Goal: Information Seeking & Learning: Find specific fact

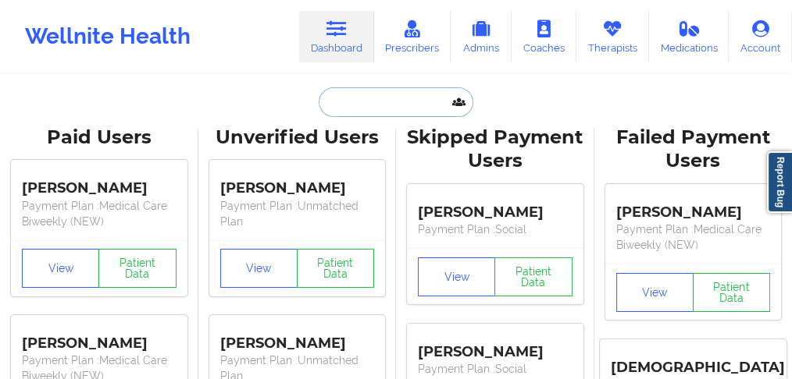
click at [354, 105] on input "text" at bounding box center [396, 102] width 155 height 30
paste input "[PERSON_NAME]"
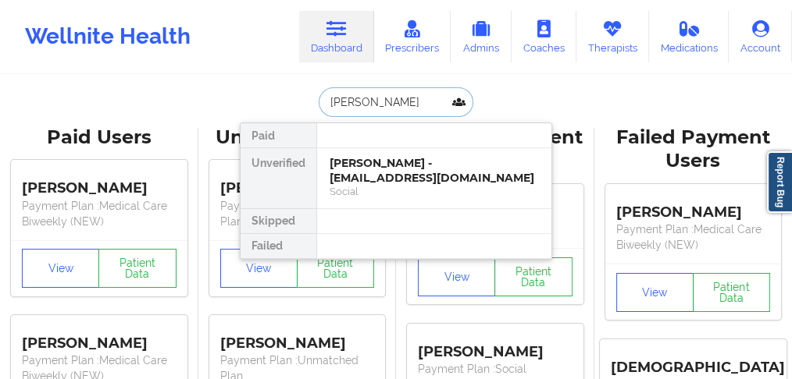
type input "[PERSON_NAME]"
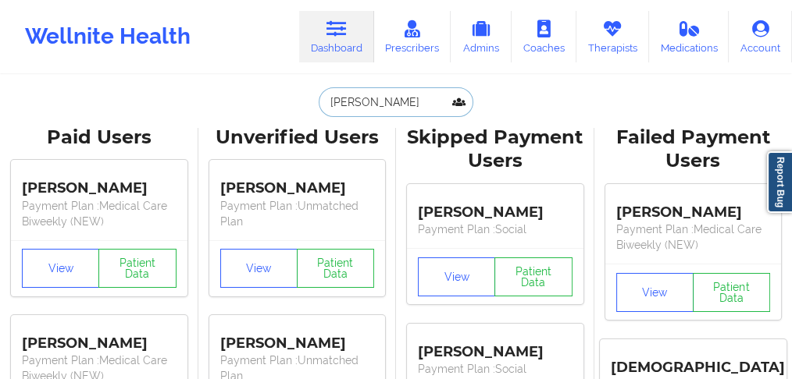
click at [405, 96] on input "[PERSON_NAME]" at bounding box center [396, 102] width 155 height 30
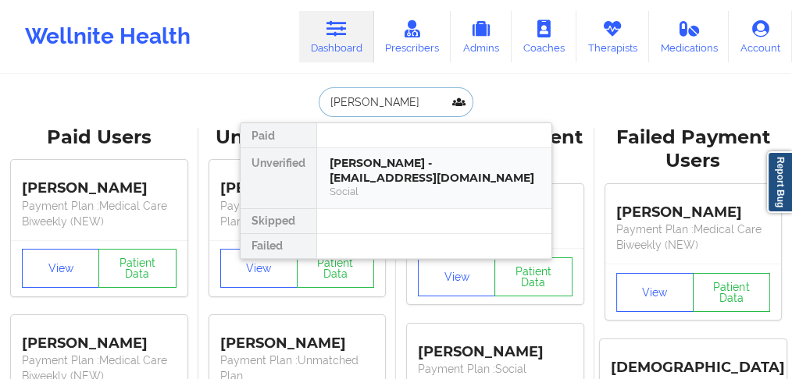
click at [379, 171] on div "[PERSON_NAME] - [EMAIL_ADDRESS][DOMAIN_NAME]" at bounding box center [433, 170] width 209 height 29
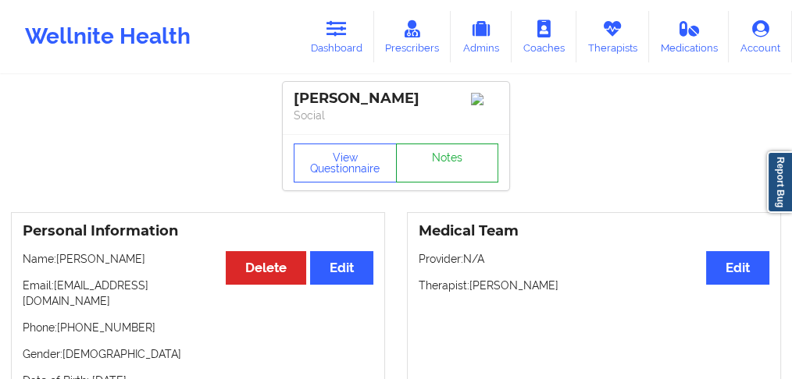
click at [450, 164] on link "Notes" at bounding box center [447, 163] width 103 height 39
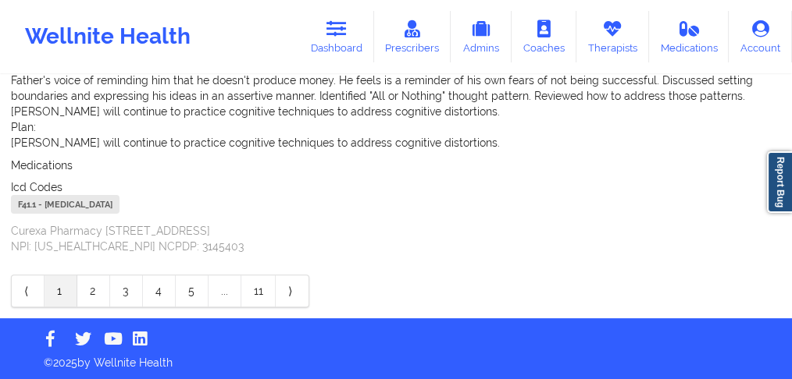
scroll to position [494, 0]
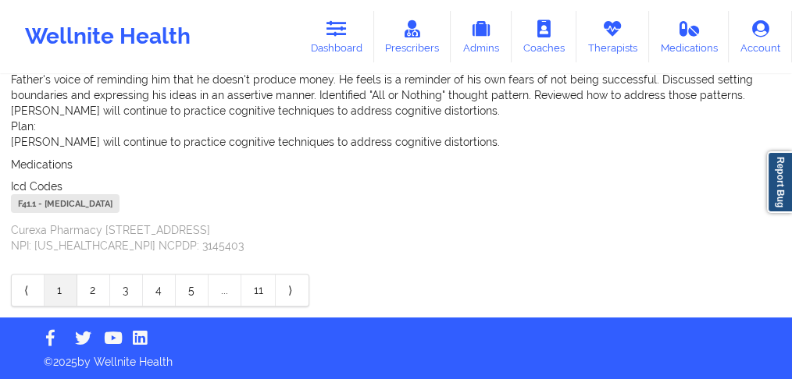
click at [166, 251] on p "Curexa Pharmacy [STREET_ADDRESS] NPI: [US_HEALTHCARE_NPI] NCPDP: 3145403" at bounding box center [396, 237] width 770 height 31
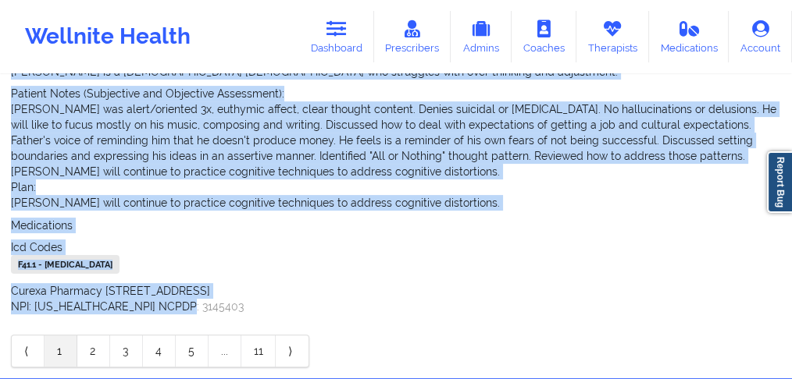
scroll to position [375, 0]
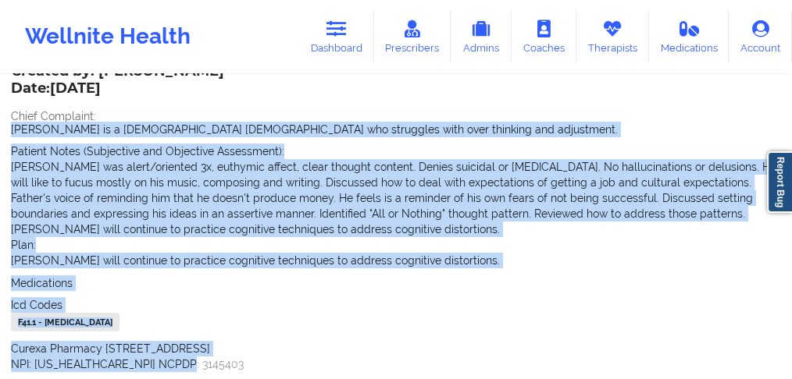
drag, startPoint x: 188, startPoint y: 250, endPoint x: 9, endPoint y: 126, distance: 217.6
click at [9, 126] on div "Name: [PERSON_NAME] Add notes Migrate notes Created by: [PERSON_NAME] Date: [DA…" at bounding box center [396, 68] width 792 height 735
copy div "[PERSON_NAME] is a [DEMOGRAPHIC_DATA] [DEMOGRAPHIC_DATA] who struggles with ove…"
click at [335, 48] on link "Dashboard" at bounding box center [336, 37] width 75 height 52
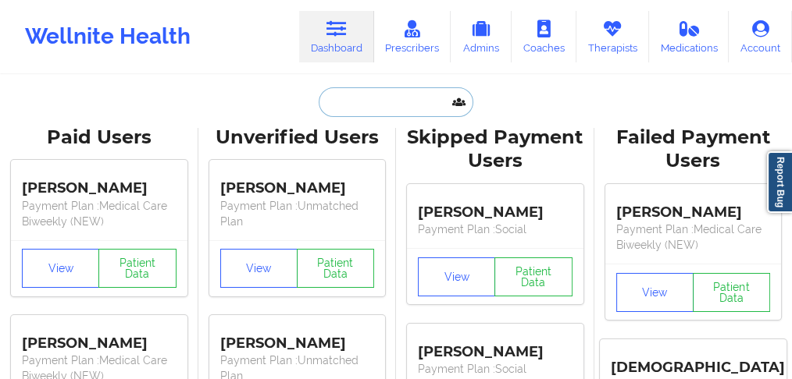
click at [344, 113] on input "text" at bounding box center [396, 102] width 155 height 30
paste input "[PERSON_NAME]"
type input "[PERSON_NAME]"
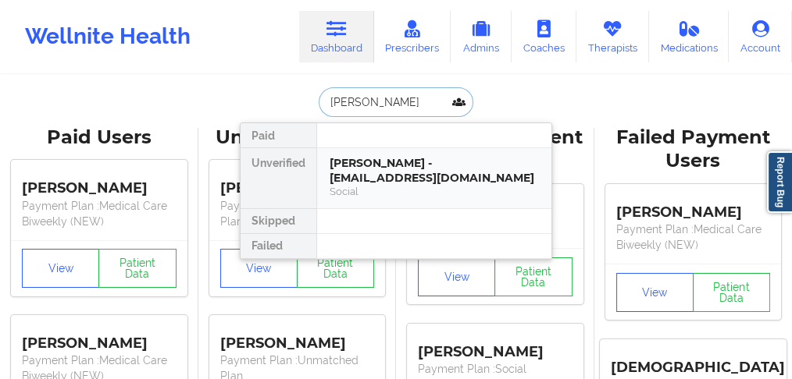
click at [375, 173] on div "[PERSON_NAME] - [EMAIL_ADDRESS][DOMAIN_NAME]" at bounding box center [433, 170] width 209 height 29
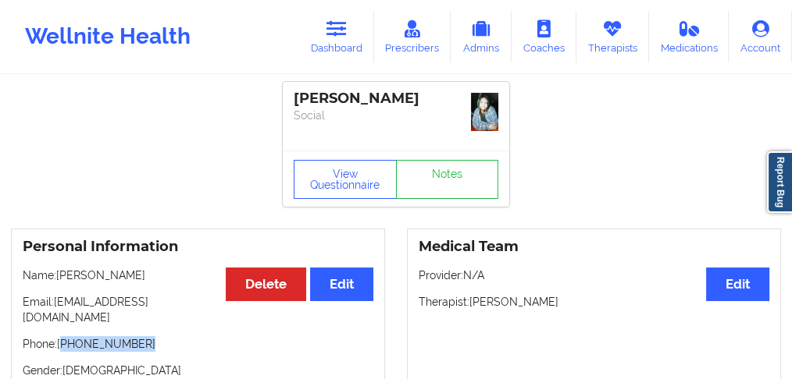
drag, startPoint x: 144, startPoint y: 333, endPoint x: 63, endPoint y: 330, distance: 80.4
click at [63, 336] on p "Phone: [PHONE_NUMBER]" at bounding box center [198, 344] width 351 height 16
copy p "[PHONE_NUMBER]"
click at [316, 39] on link "Dashboard" at bounding box center [336, 37] width 75 height 52
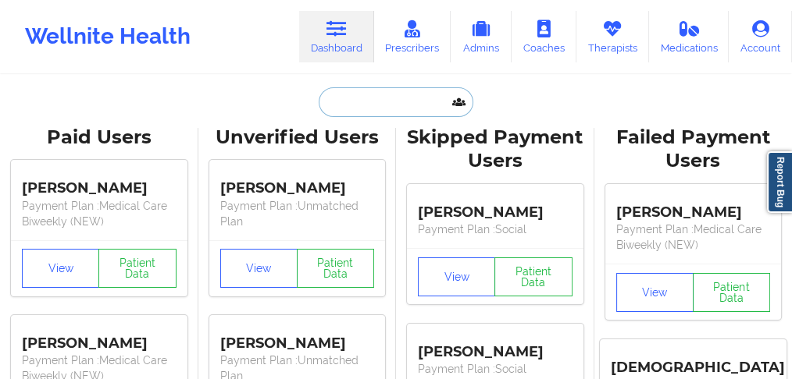
click at [346, 105] on input "text" at bounding box center [396, 102] width 155 height 30
paste input "[PERSON_NAME]"
type input "[PERSON_NAME]"
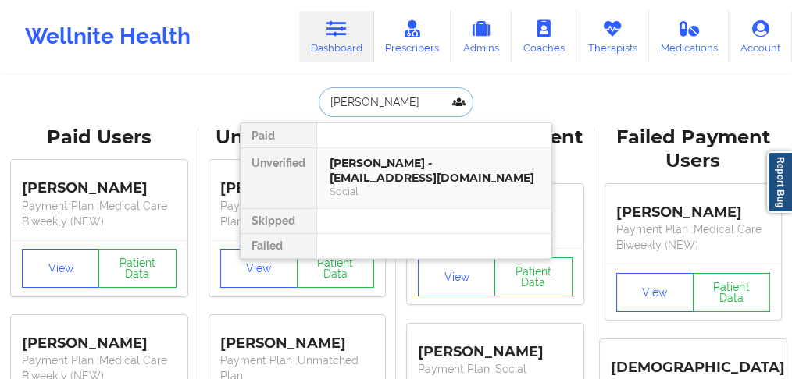
click at [358, 173] on div "[PERSON_NAME] - [EMAIL_ADDRESS][DOMAIN_NAME]" at bounding box center [433, 170] width 209 height 29
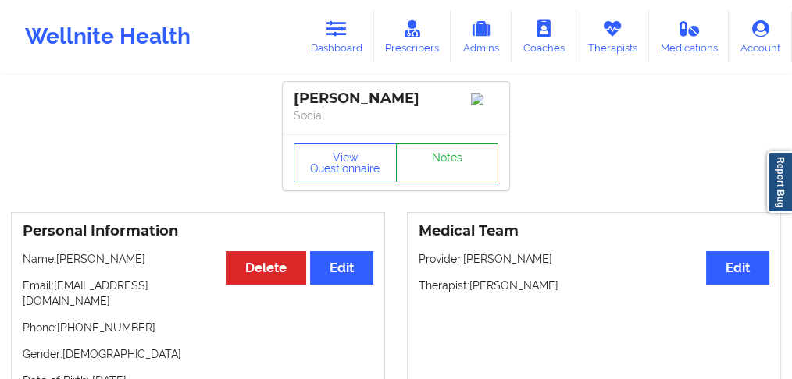
click at [437, 172] on link "Notes" at bounding box center [447, 163] width 103 height 39
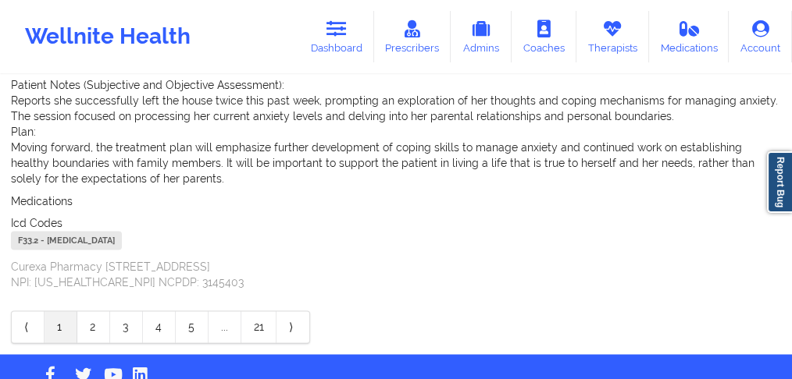
scroll to position [2520, 0]
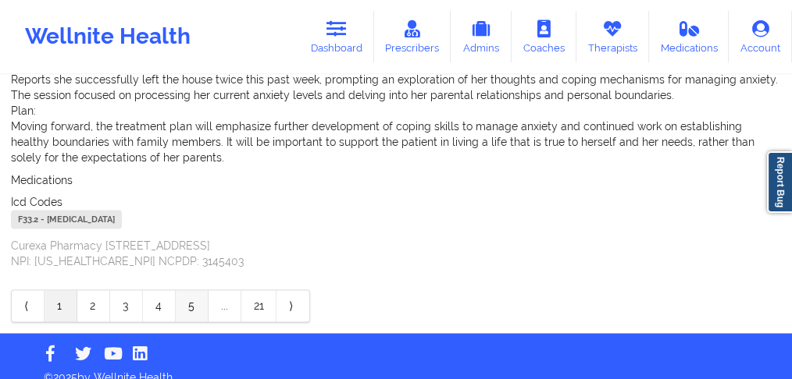
click at [195, 290] on link "5" at bounding box center [192, 305] width 33 height 31
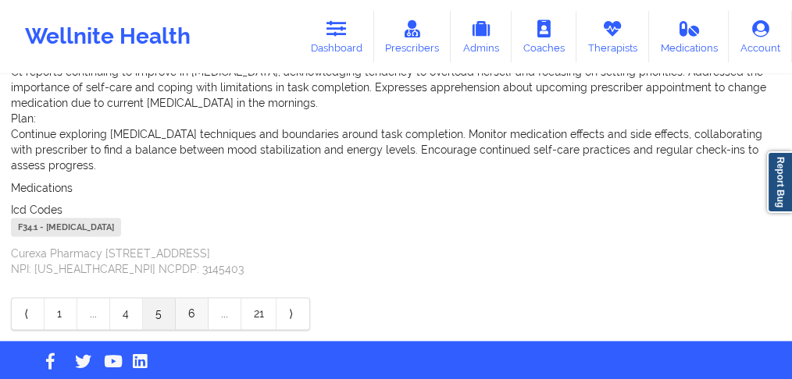
scroll to position [2225, 0]
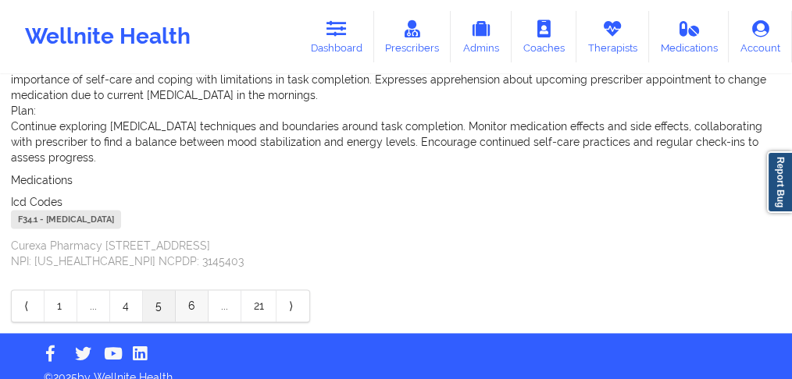
click at [190, 291] on link "6" at bounding box center [192, 305] width 33 height 31
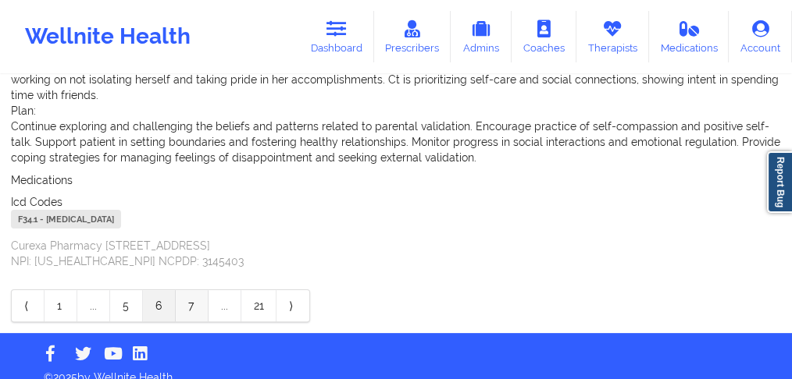
click at [192, 290] on link "7" at bounding box center [192, 305] width 33 height 31
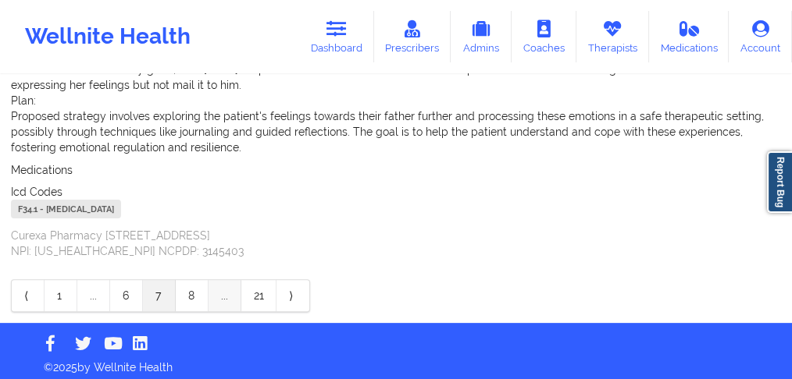
scroll to position [525, 0]
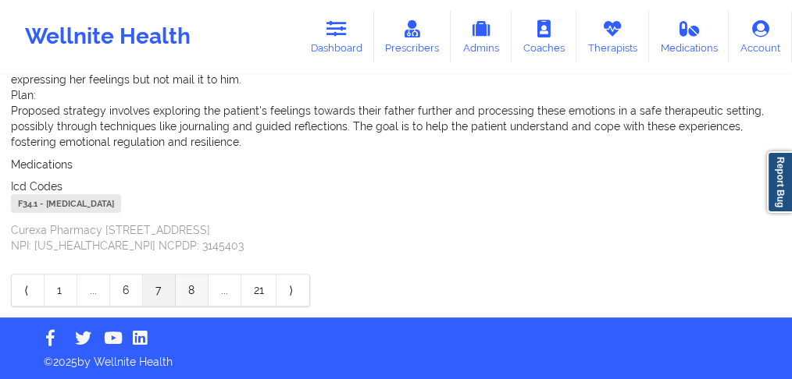
click at [189, 290] on link "8" at bounding box center [192, 290] width 33 height 31
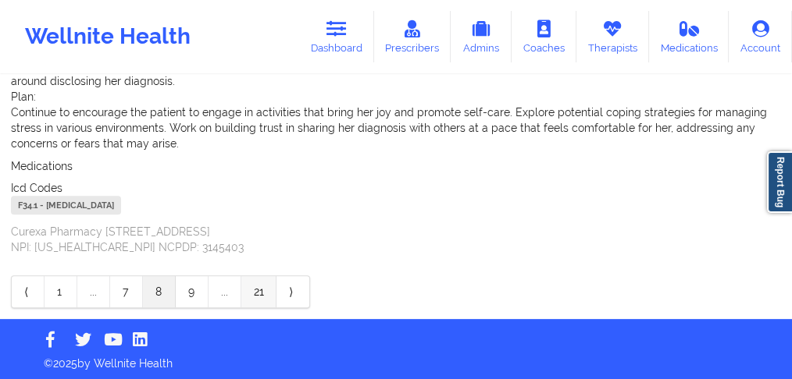
scroll to position [557, 0]
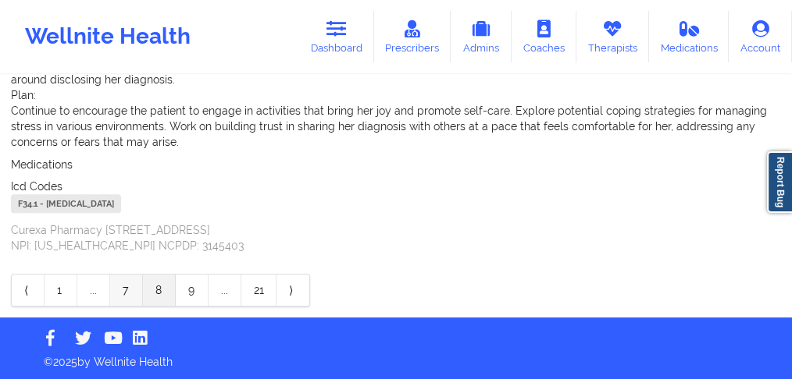
click at [130, 293] on link "7" at bounding box center [126, 290] width 33 height 31
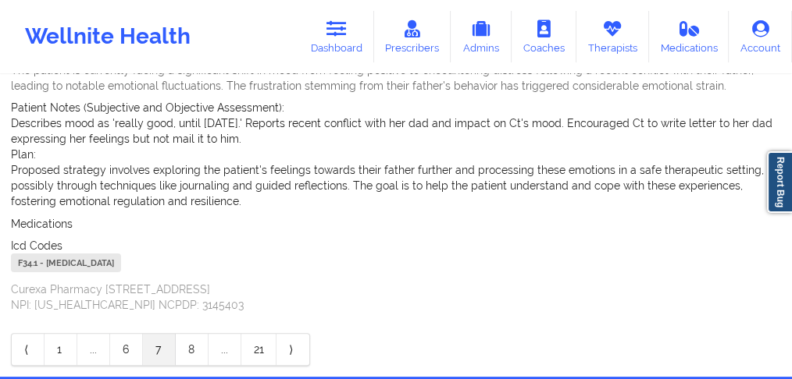
scroll to position [468, 0]
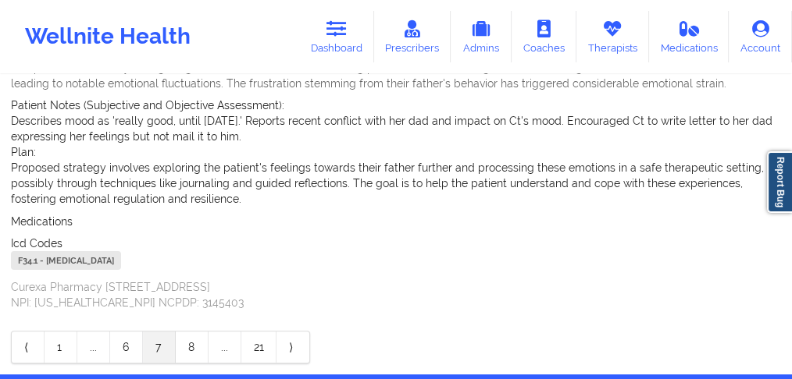
drag, startPoint x: 128, startPoint y: 354, endPoint x: 150, endPoint y: 347, distance: 23.2
click at [129, 354] on link "6" at bounding box center [126, 347] width 33 height 31
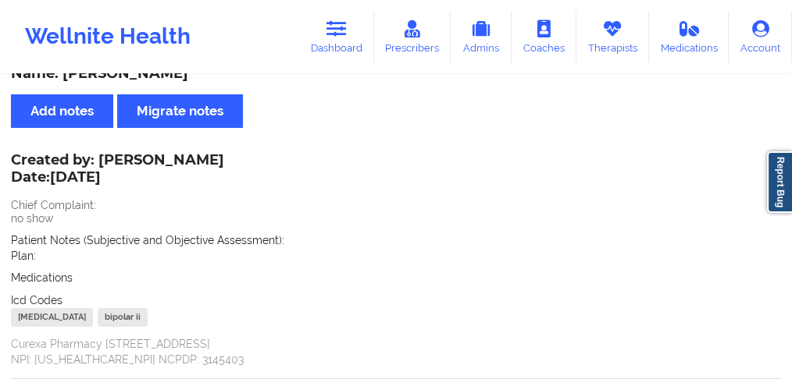
scroll to position [0, 0]
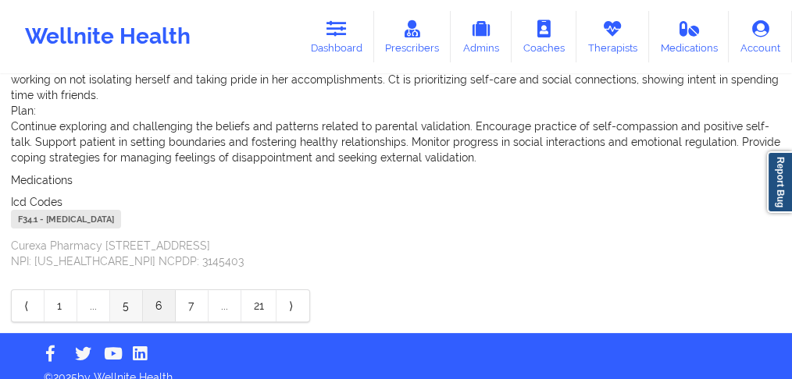
click at [130, 294] on link "5" at bounding box center [126, 305] width 33 height 31
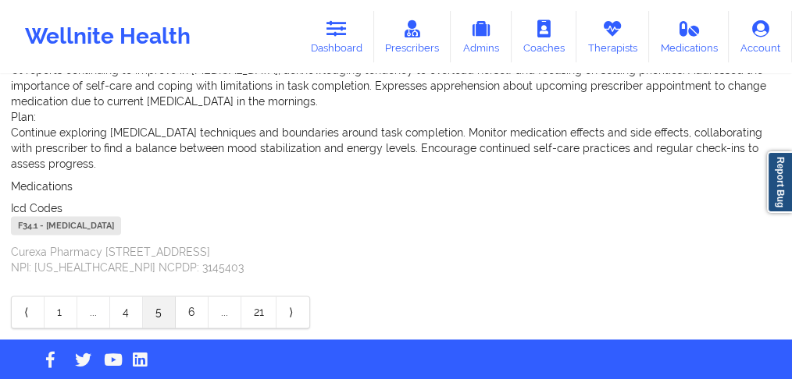
scroll to position [2225, 0]
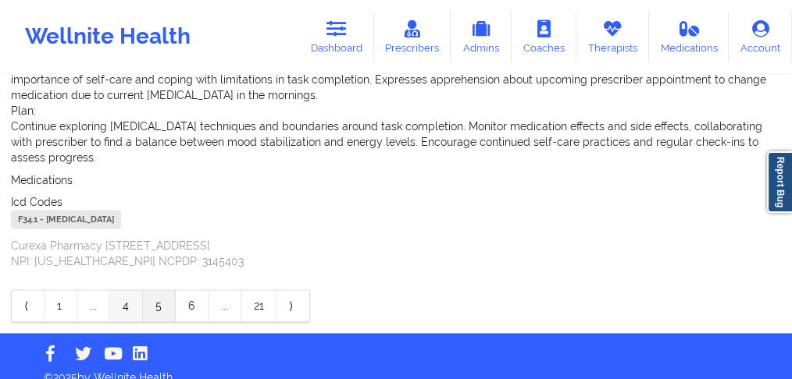
click at [129, 290] on link "4" at bounding box center [126, 305] width 33 height 31
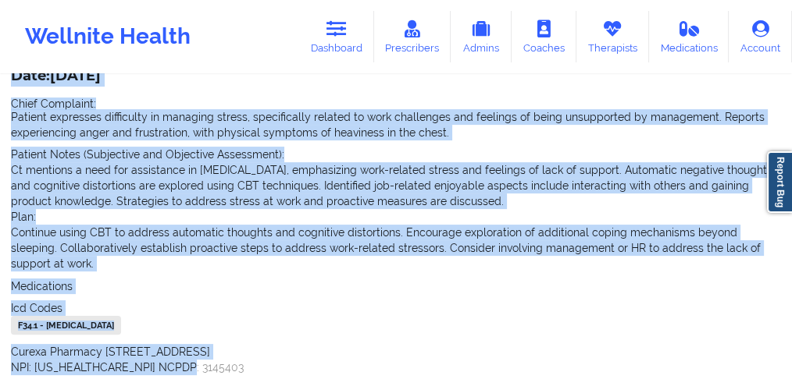
scroll to position [409, 0]
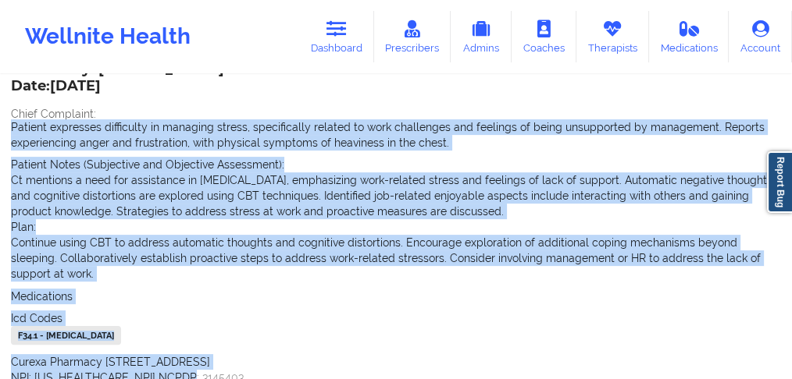
drag, startPoint x: 173, startPoint y: 301, endPoint x: 10, endPoint y: 123, distance: 241.5
click at [10, 123] on div "Name: [PERSON_NAME] Add notes Migrate notes Created by: [PERSON_NAME] Date: [DA…" at bounding box center [396, 58] width 792 height 782
copy div "Patient expresses difficulty in managing stress, specifically related to work c…"
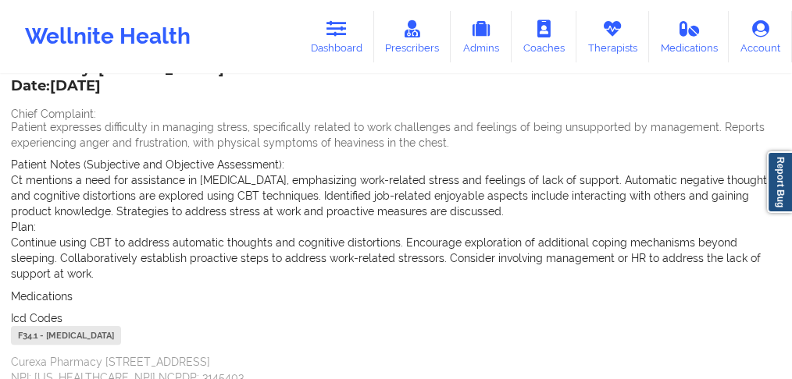
drag, startPoint x: 0, startPoint y: 100, endPoint x: 339, endPoint y: 23, distance: 347.3
click at [3, 100] on div "Name: [PERSON_NAME] Add notes Migrate notes Created by: [PERSON_NAME] Date: [DA…" at bounding box center [396, 58] width 792 height 782
